Goal: Transaction & Acquisition: Obtain resource

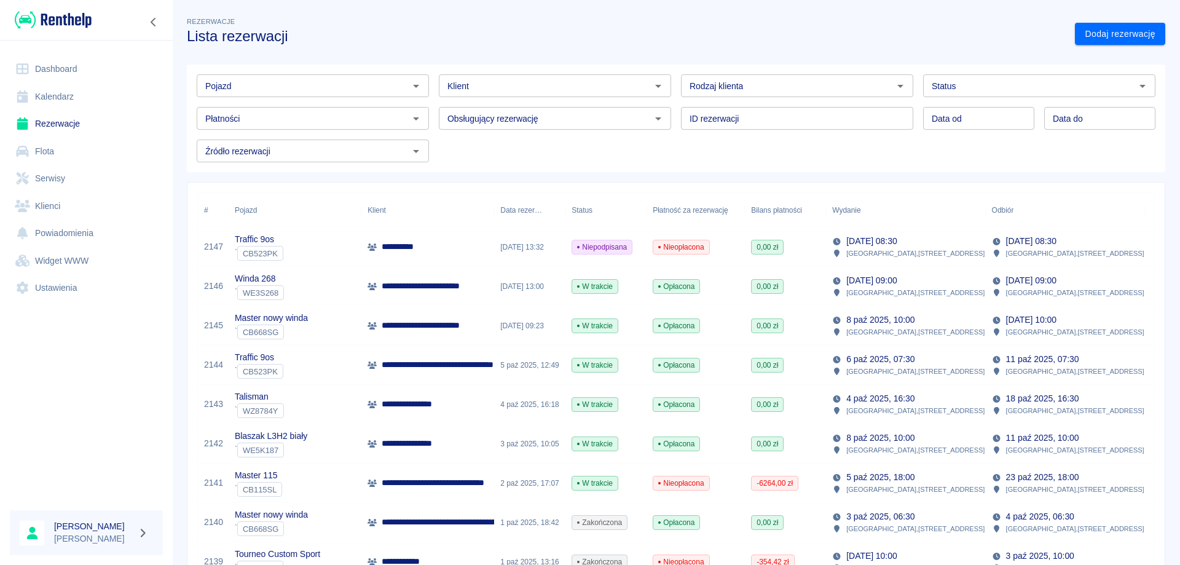
click at [465, 90] on div "Klient Klient" at bounding box center [555, 85] width 232 height 23
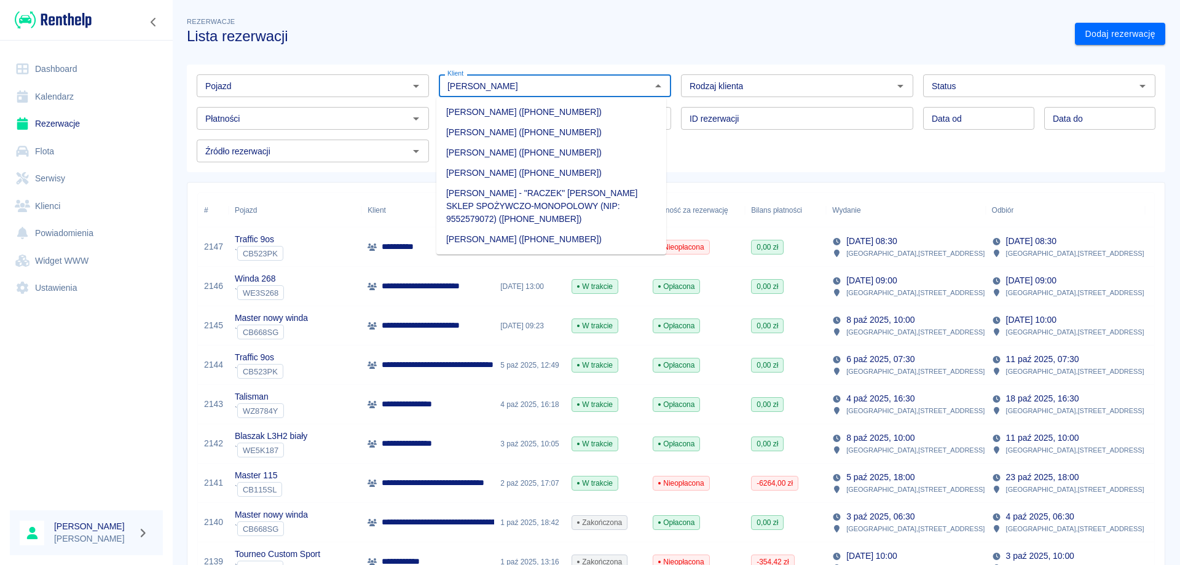
click at [500, 81] on input "[PERSON_NAME]" at bounding box center [544, 85] width 205 height 15
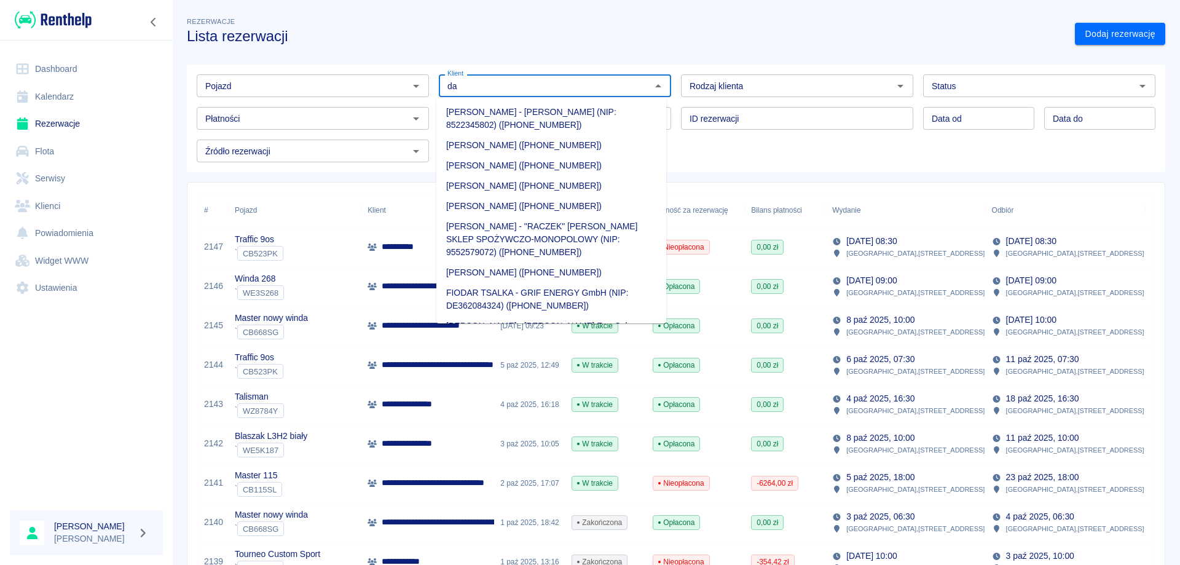
type input "d"
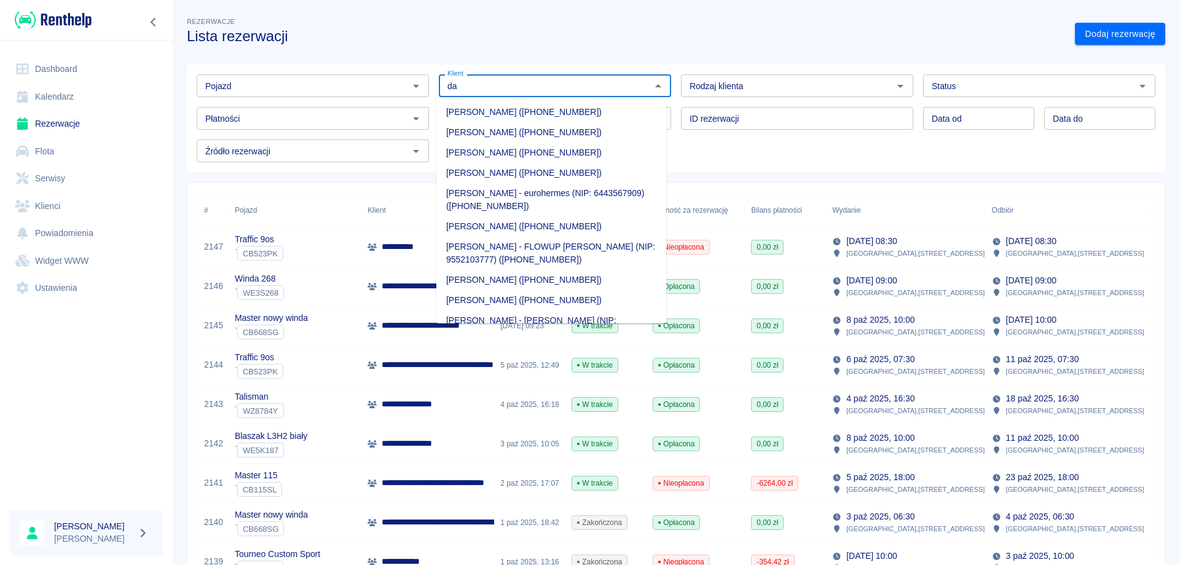
type input "d"
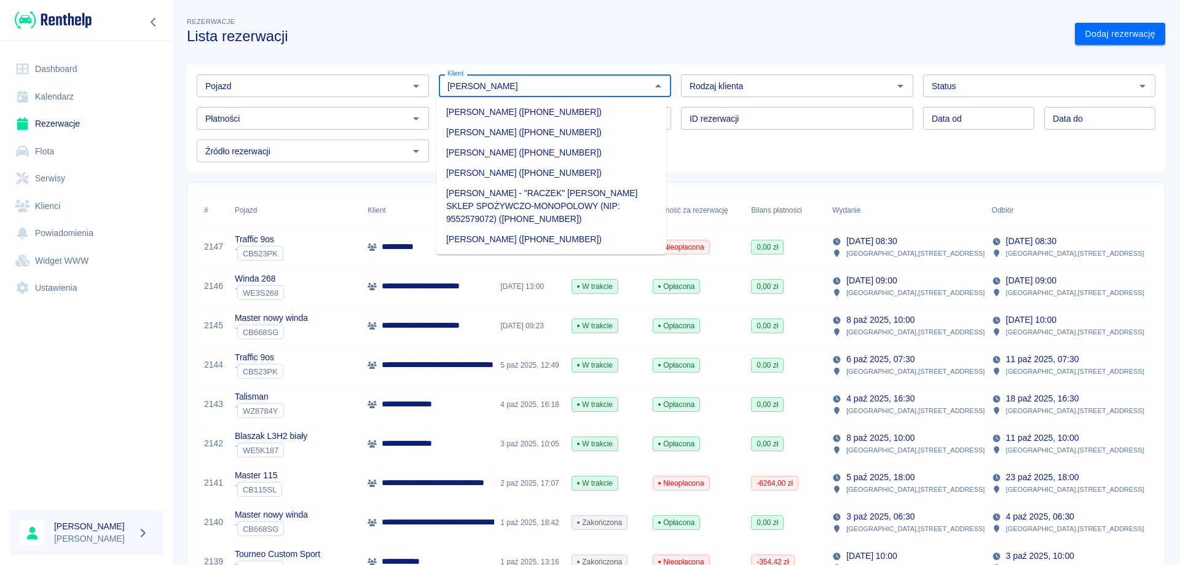
type input "[PERSON_NAME]"
click at [654, 58] on div "Pojazd Pojazd Klient Klient Rodzaj klienta Rodzaj klienta Status Status Płatnoś…" at bounding box center [671, 113] width 988 height 117
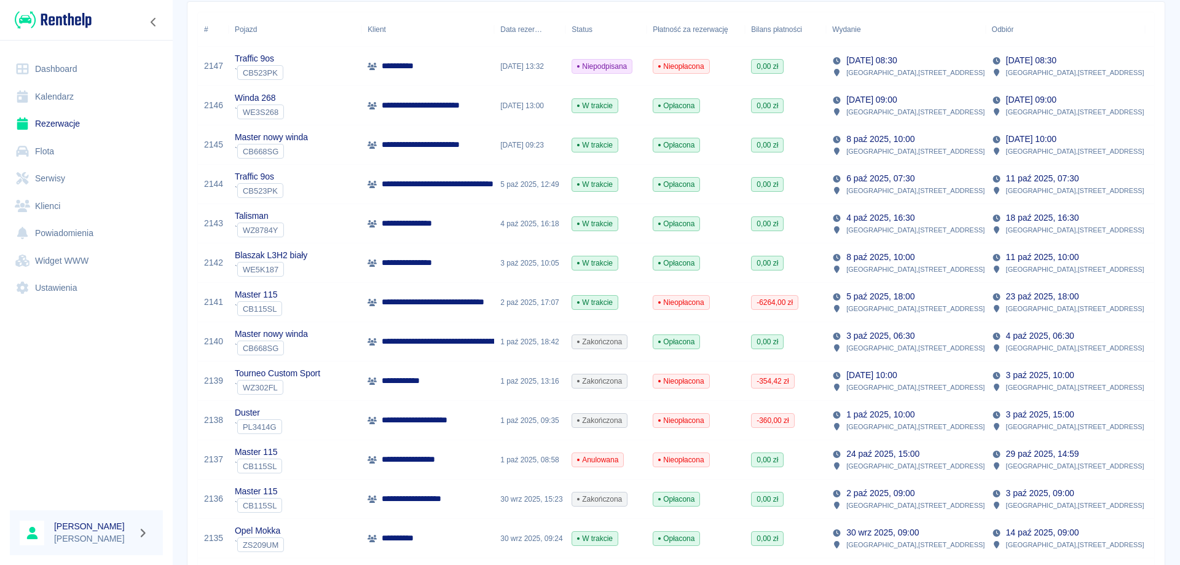
scroll to position [54, 0]
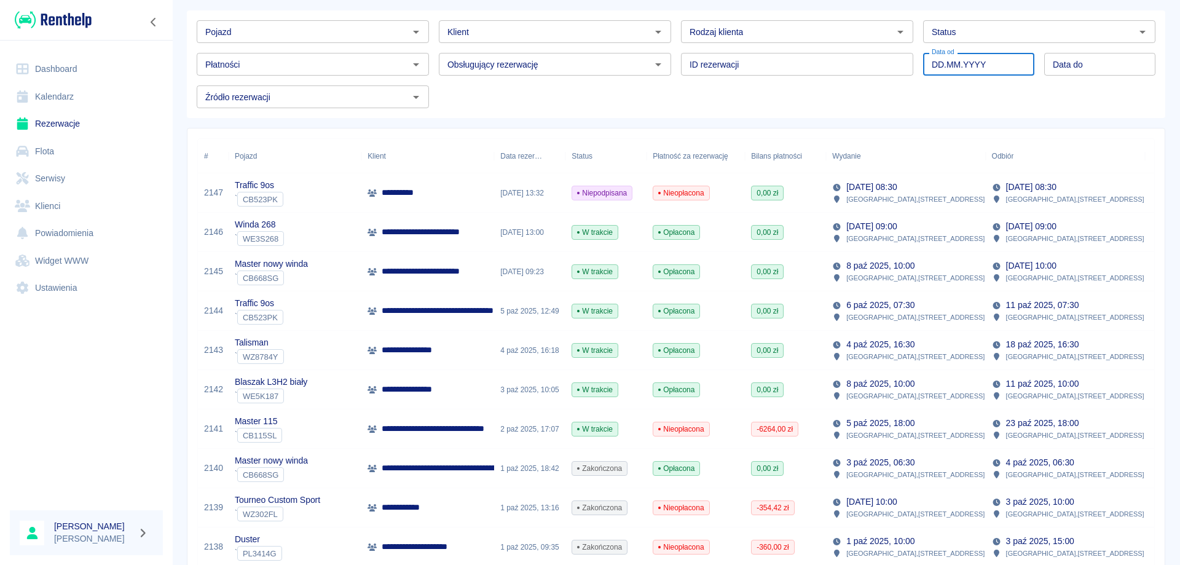
click at [957, 66] on input "DD.MM.YYYY" at bounding box center [978, 64] width 111 height 23
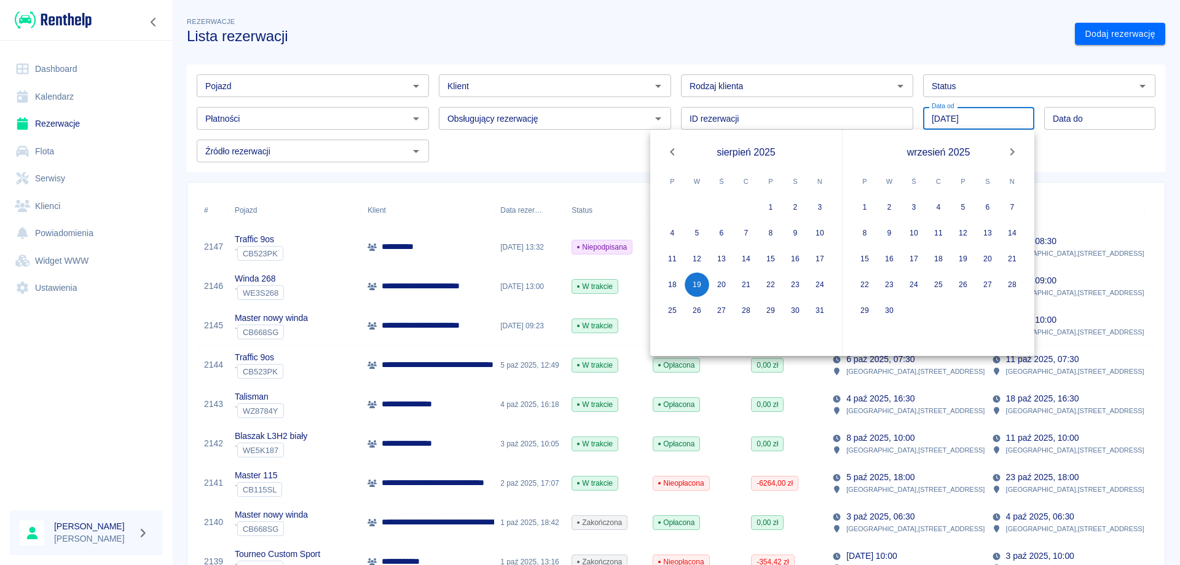
type input "[DATE]"
click at [1058, 123] on div "Data do Data do" at bounding box center [1099, 118] width 111 height 23
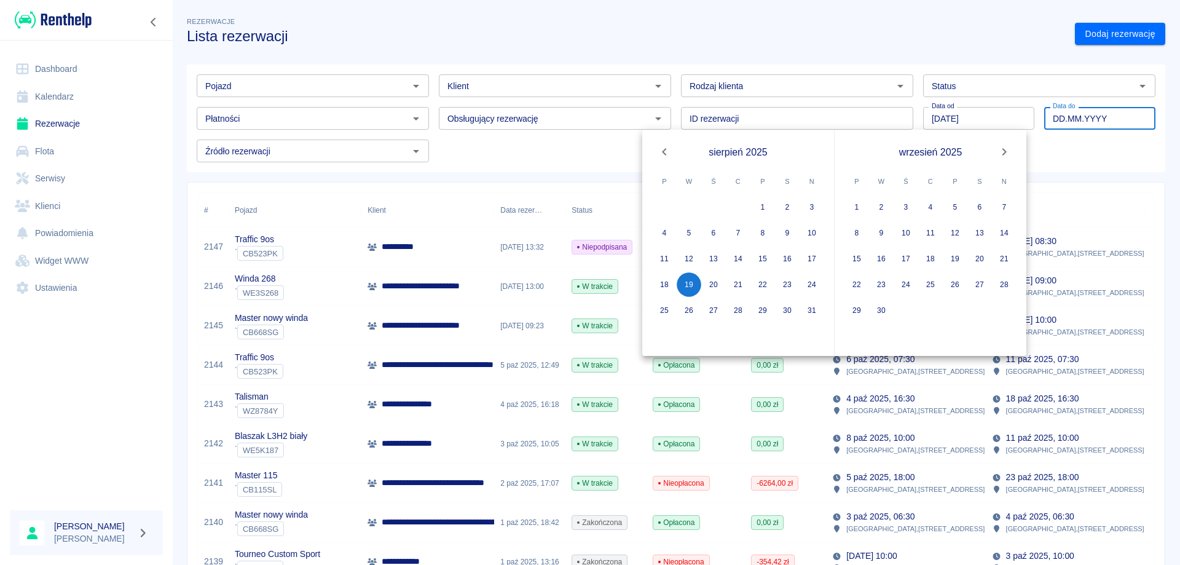
click at [1044, 114] on input "DD.MM.YYYY" at bounding box center [1099, 118] width 111 height 23
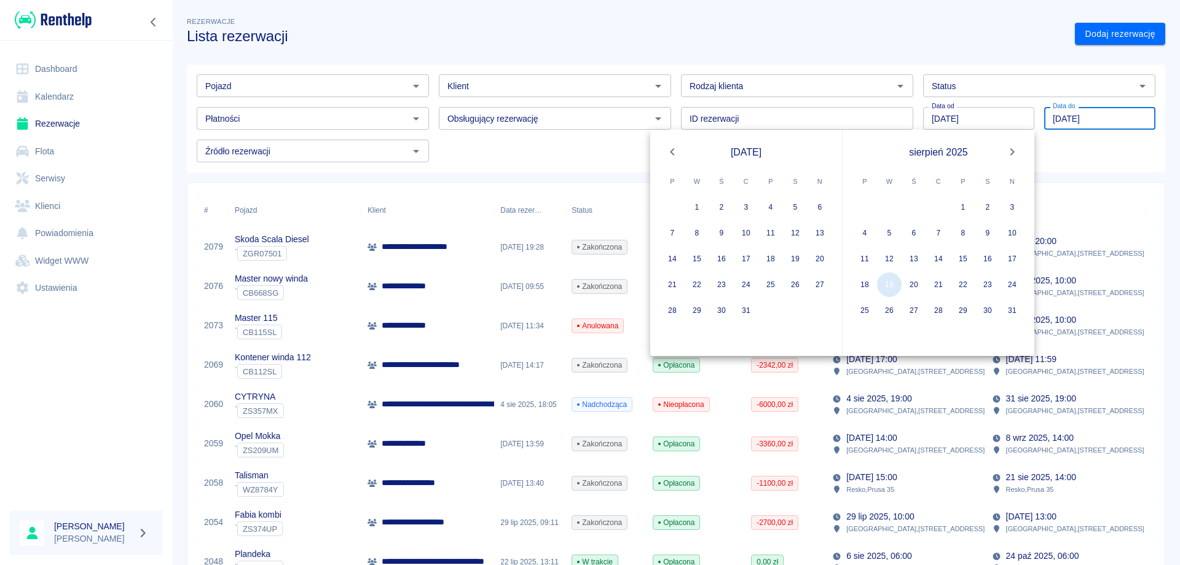
type input "[DATE]"
click at [888, 285] on button "19" at bounding box center [889, 284] width 25 height 25
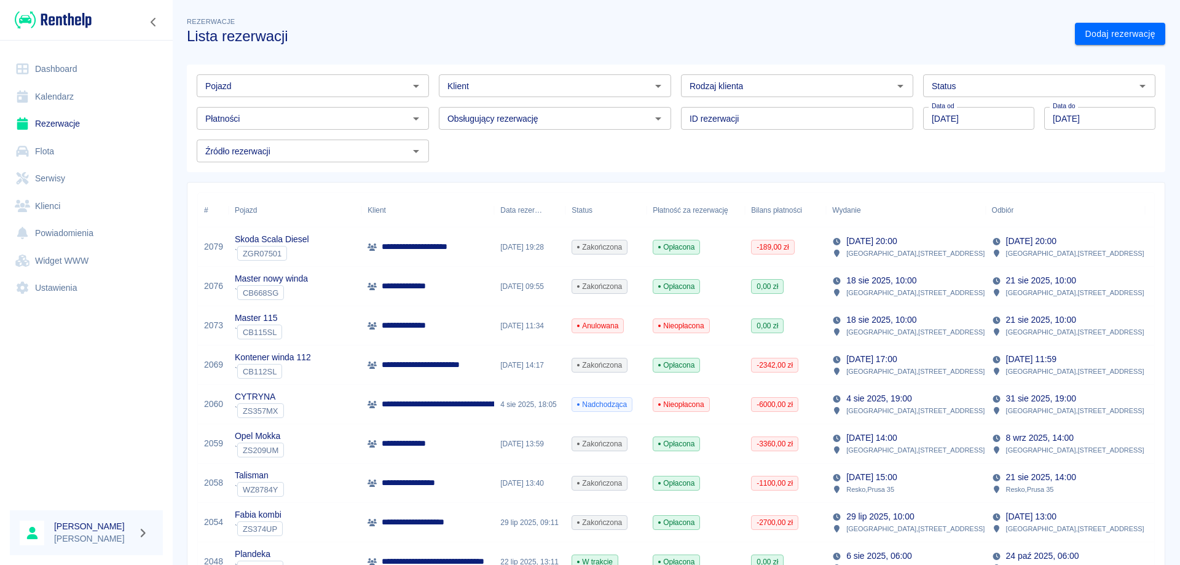
click at [504, 85] on input "Klient" at bounding box center [544, 85] width 205 height 15
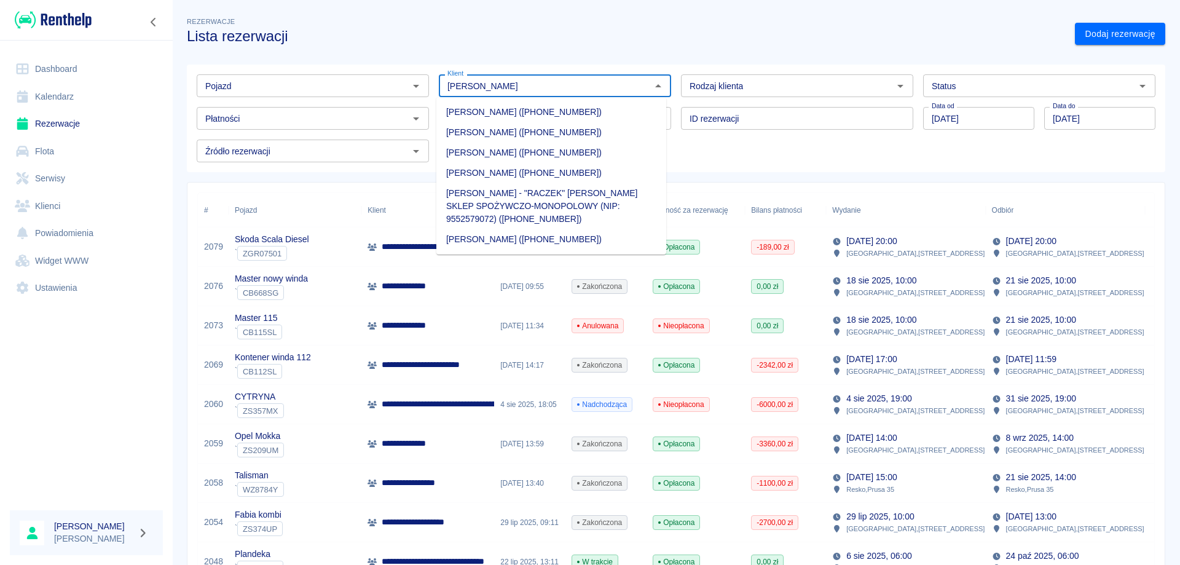
click at [472, 152] on li "[PERSON_NAME] ([PHONE_NUMBER])" at bounding box center [551, 153] width 230 height 20
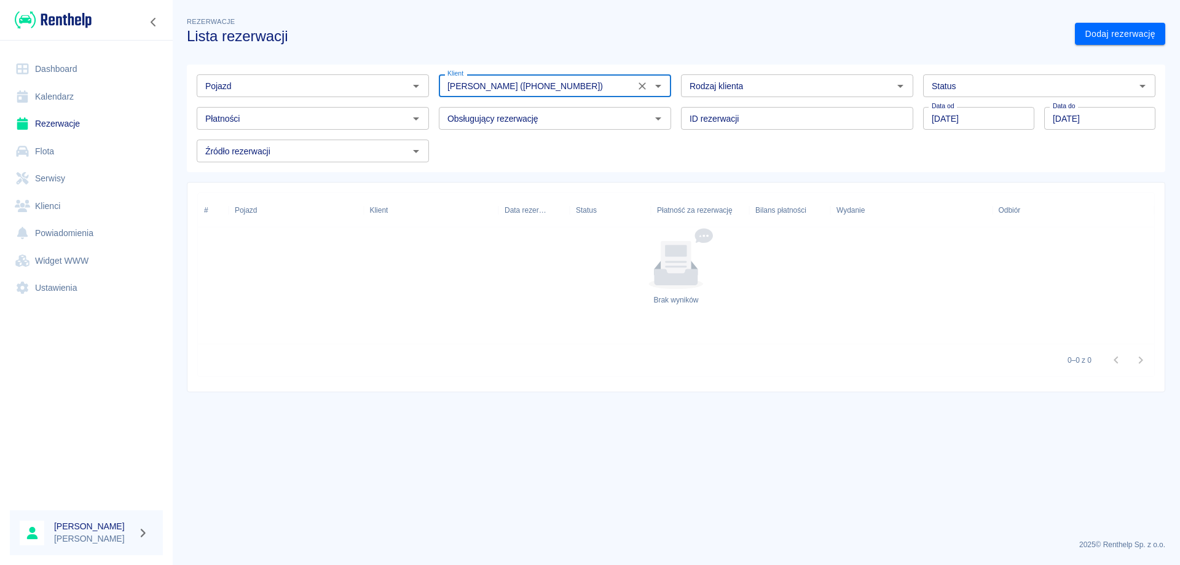
type input "[PERSON_NAME] ([PHONE_NUMBER])"
click at [1000, 119] on input "[DATE]" at bounding box center [978, 118] width 111 height 23
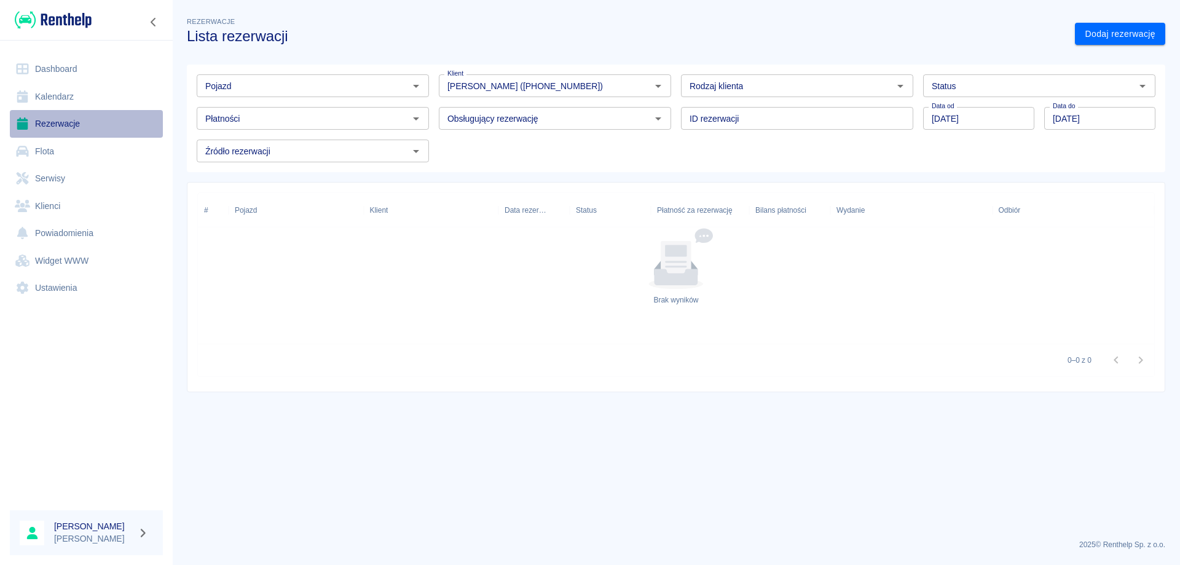
click at [68, 121] on link "Rezerwacje" at bounding box center [86, 124] width 153 height 28
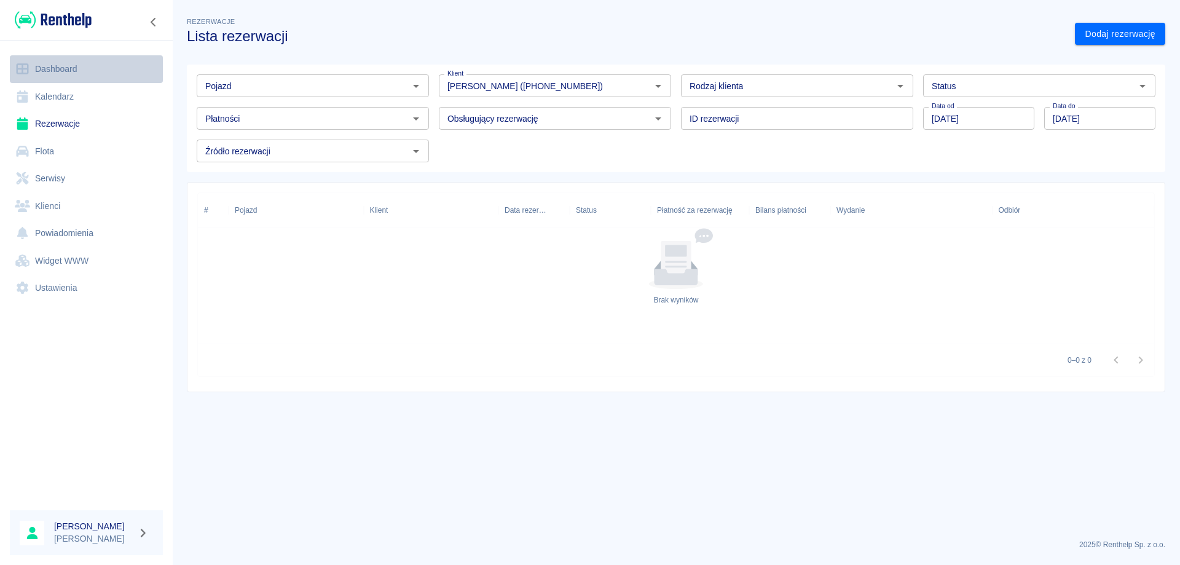
click at [58, 73] on link "Dashboard" at bounding box center [86, 69] width 153 height 28
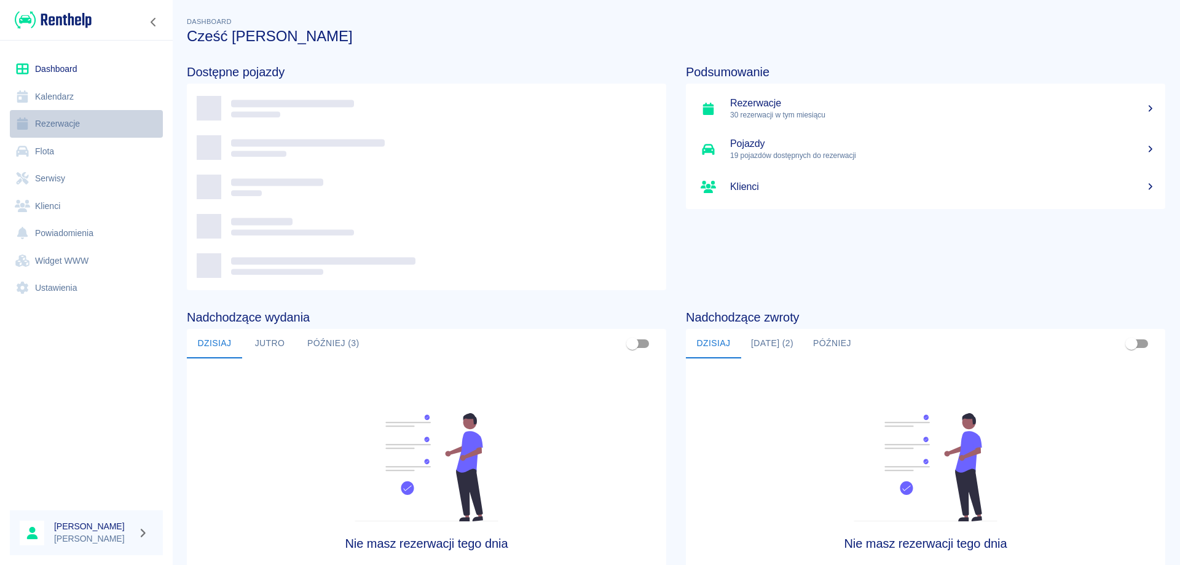
click at [74, 121] on link "Rezerwacje" at bounding box center [86, 124] width 153 height 28
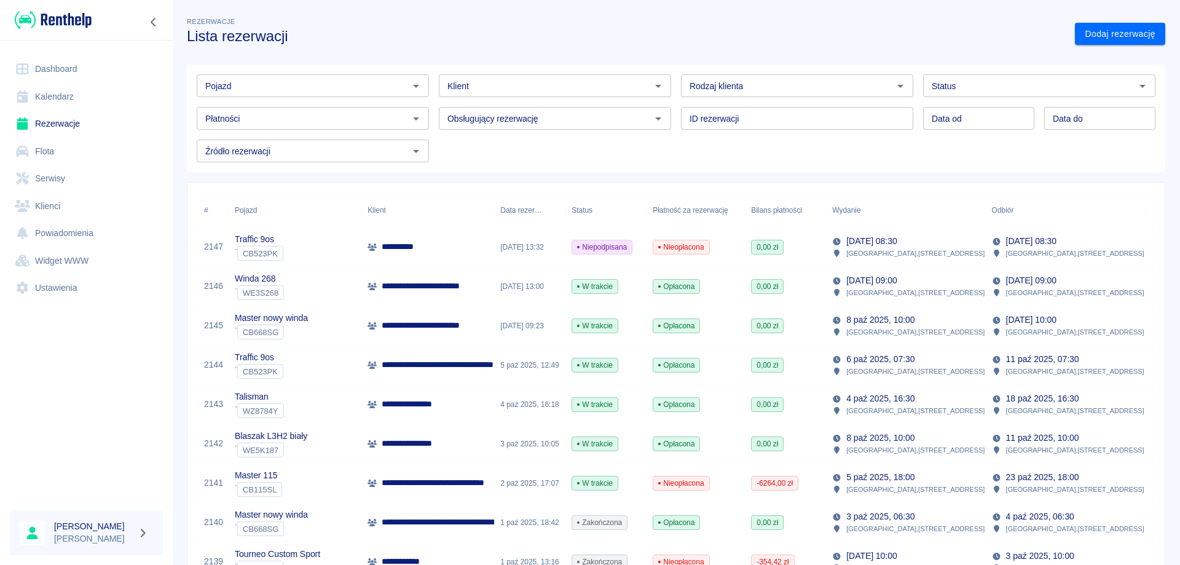
click at [521, 92] on input "Klient" at bounding box center [544, 85] width 205 height 15
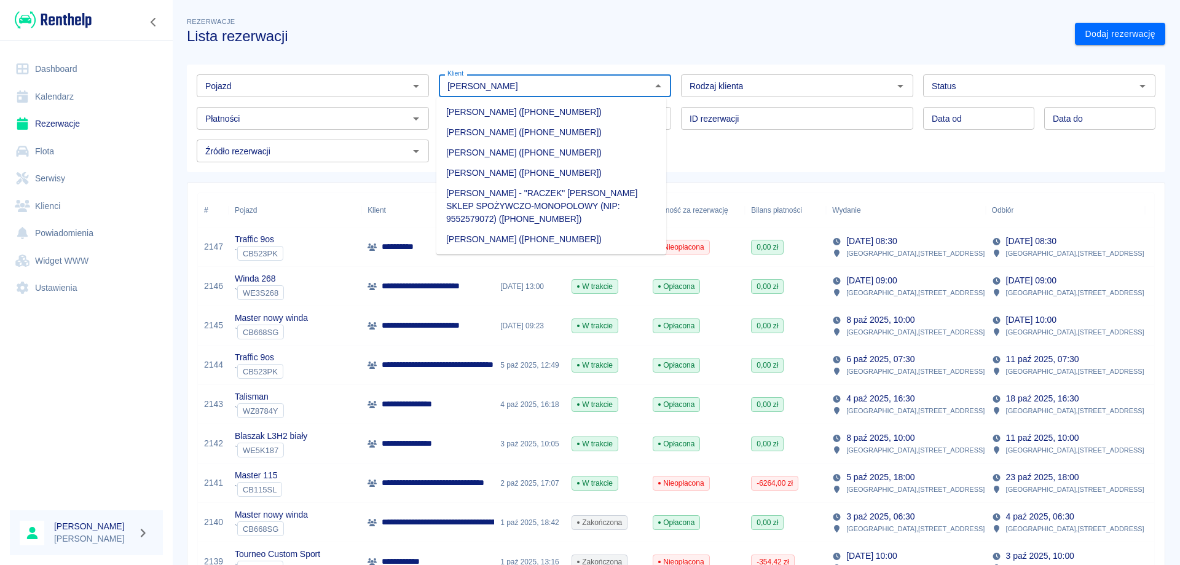
click at [495, 154] on li "[PERSON_NAME] ([PHONE_NUMBER])" at bounding box center [551, 153] width 230 height 20
type input "[PERSON_NAME] ([PHONE_NUMBER])"
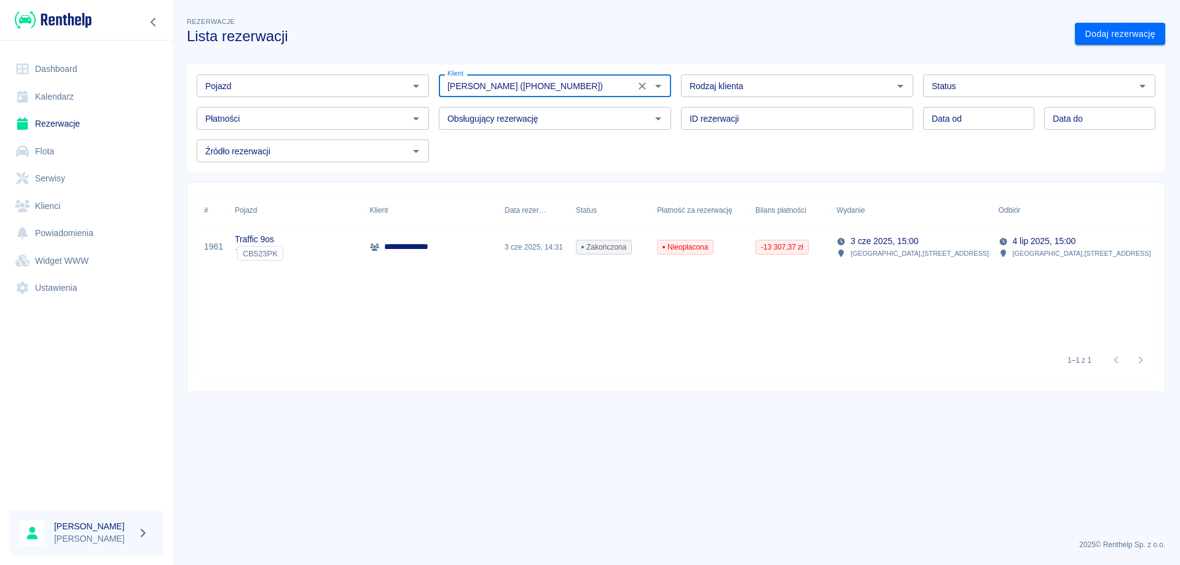
click at [643, 85] on icon "Wyczyść" at bounding box center [642, 85] width 7 height 7
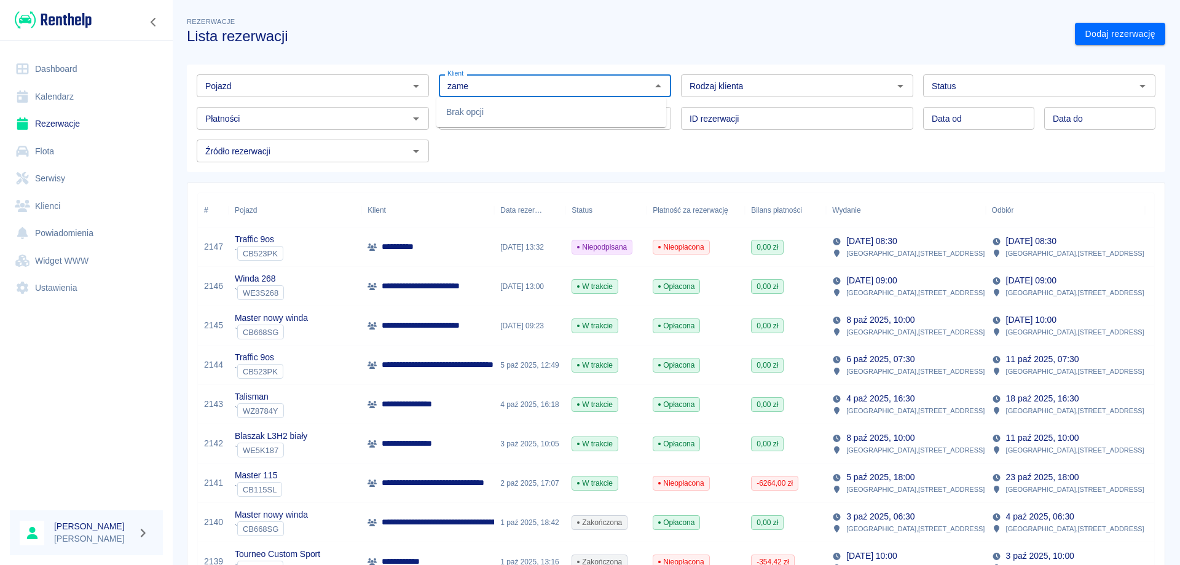
type input "zame"
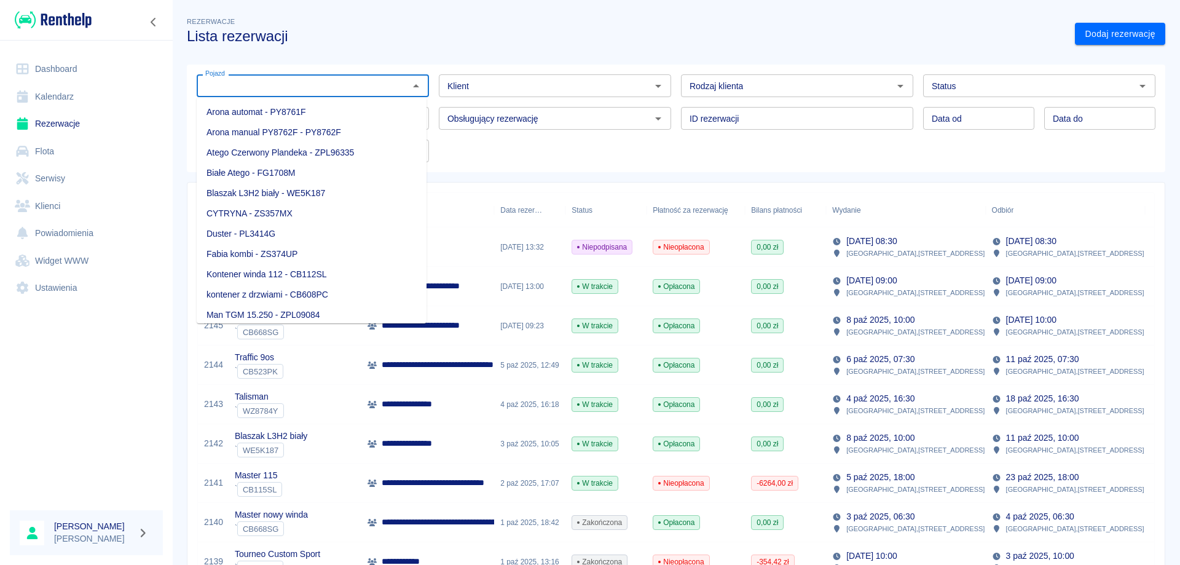
click at [302, 93] on input "Pojazd" at bounding box center [302, 85] width 205 height 15
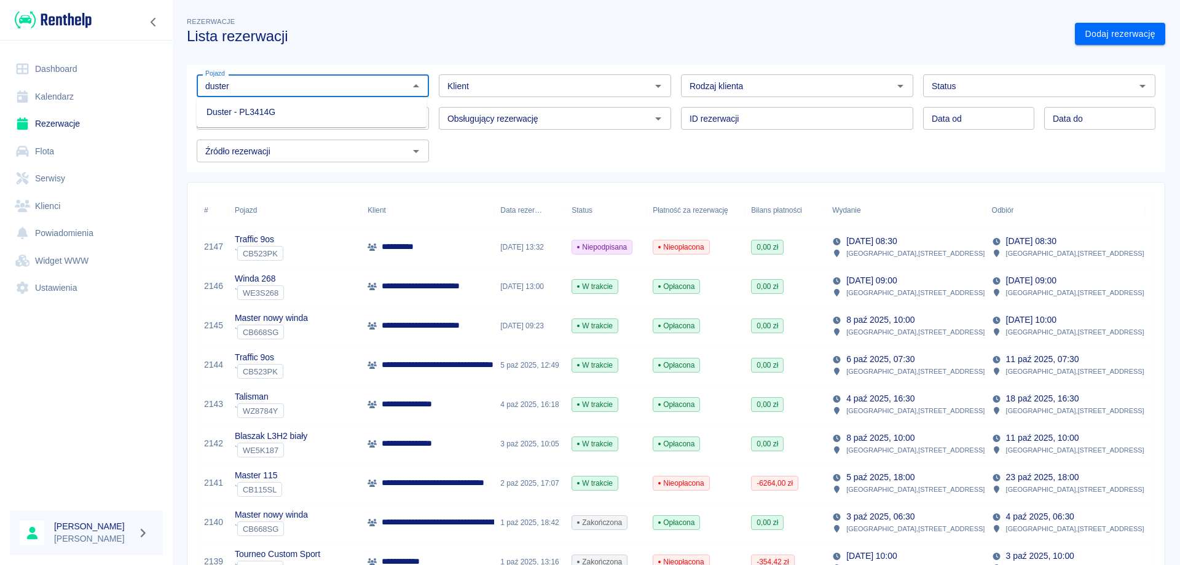
click at [277, 112] on li "Duster - PL3414G" at bounding box center [312, 112] width 230 height 20
type input "Duster - PL3414G"
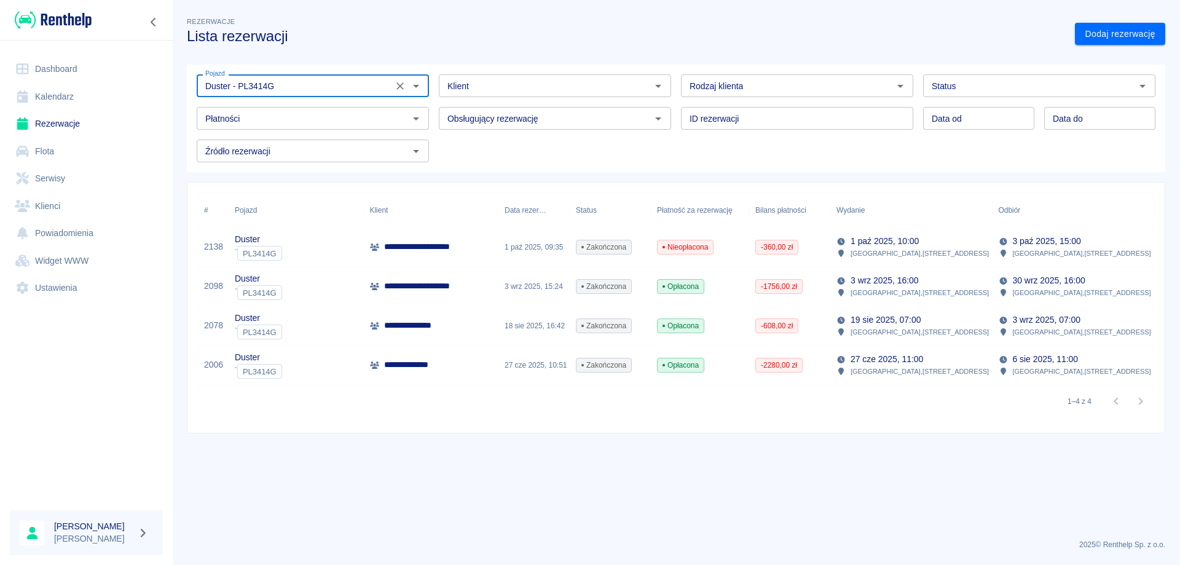
click at [449, 331] on div "**********" at bounding box center [431, 325] width 135 height 39
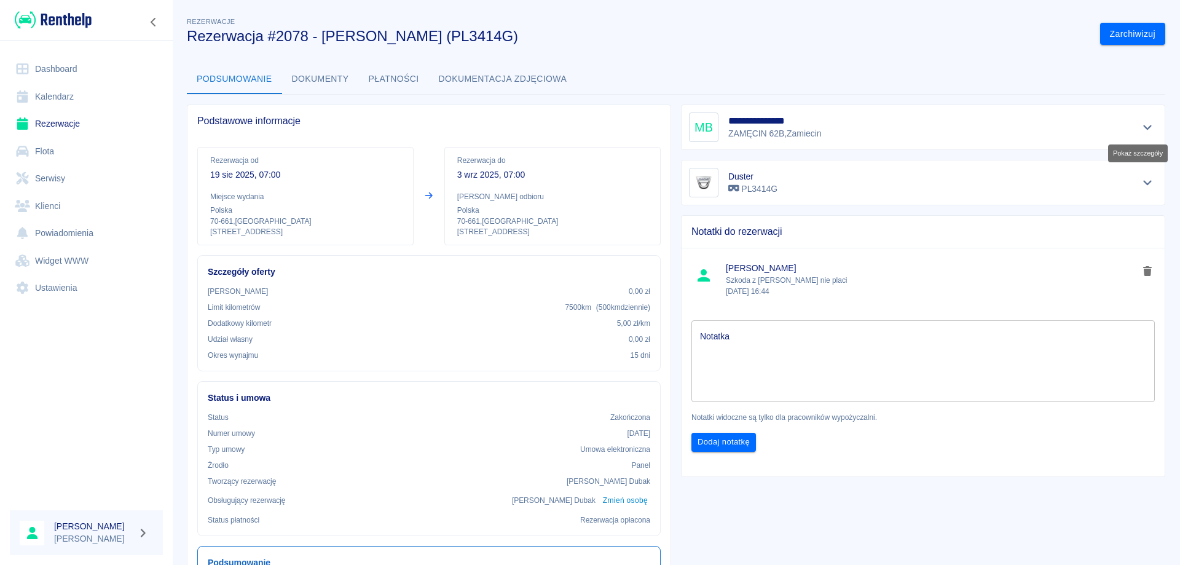
click at [1141, 126] on icon "Pokaż szczegóły" at bounding box center [1148, 127] width 14 height 11
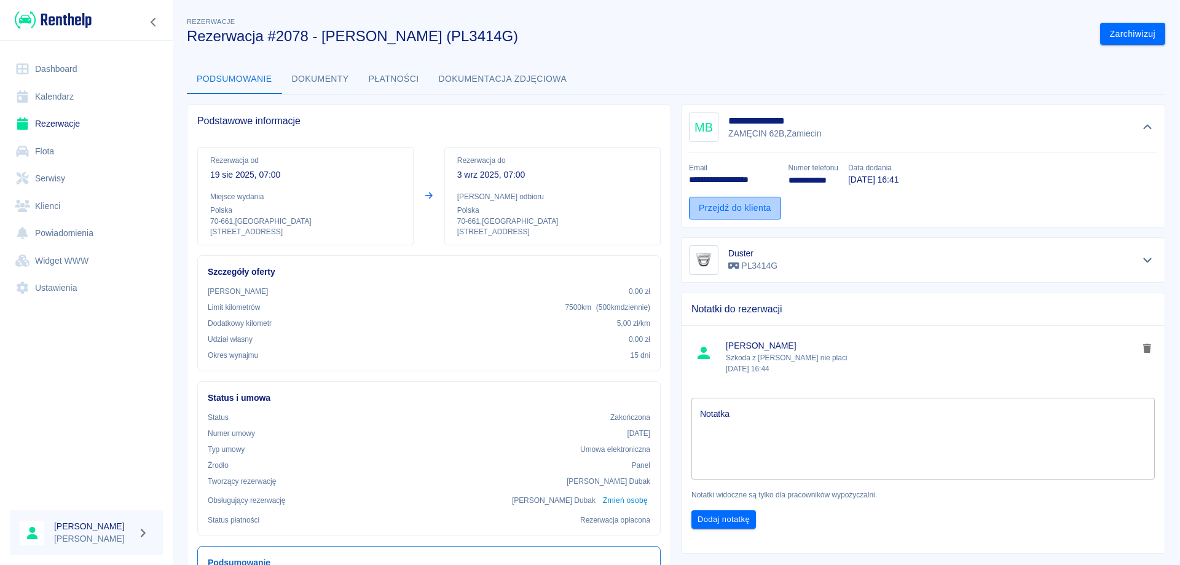
click at [711, 201] on link "Przejdź do klienta" at bounding box center [735, 208] width 92 height 23
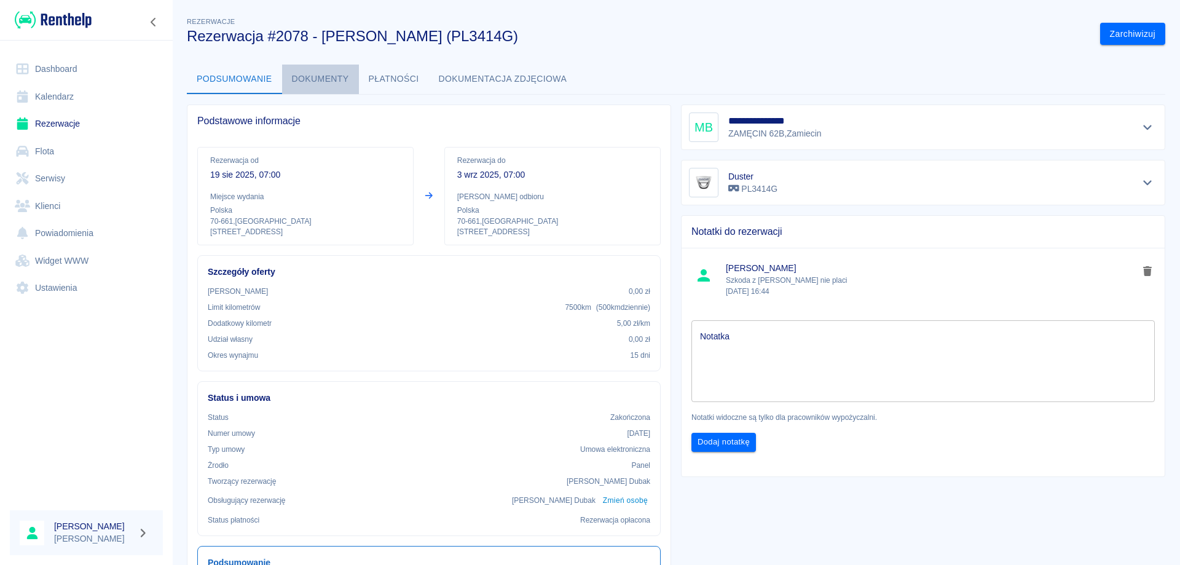
click at [323, 79] on button "Dokumenty" at bounding box center [320, 79] width 77 height 29
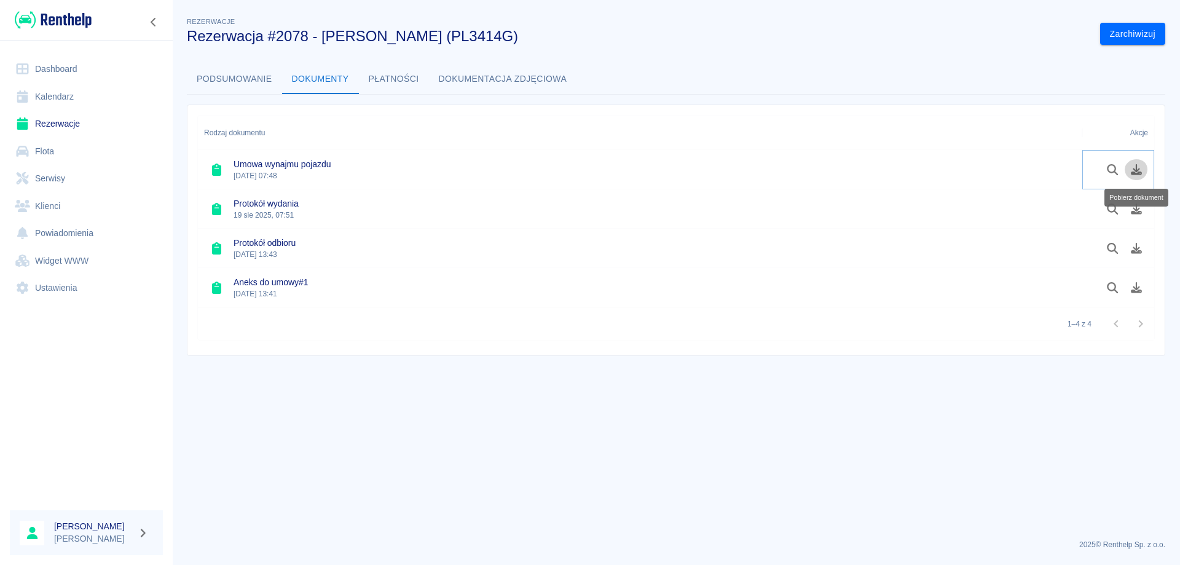
click at [1137, 166] on icon "Pobierz dokument" at bounding box center [1137, 169] width 14 height 11
click at [1141, 213] on icon "Pobierz dokument" at bounding box center [1136, 208] width 11 height 11
click at [1139, 249] on icon "Pobierz dokument" at bounding box center [1137, 248] width 14 height 11
click at [1139, 288] on icon "Pobierz dokument" at bounding box center [1137, 287] width 14 height 11
